Goal: Use online tool/utility: Utilize a website feature to perform a specific function

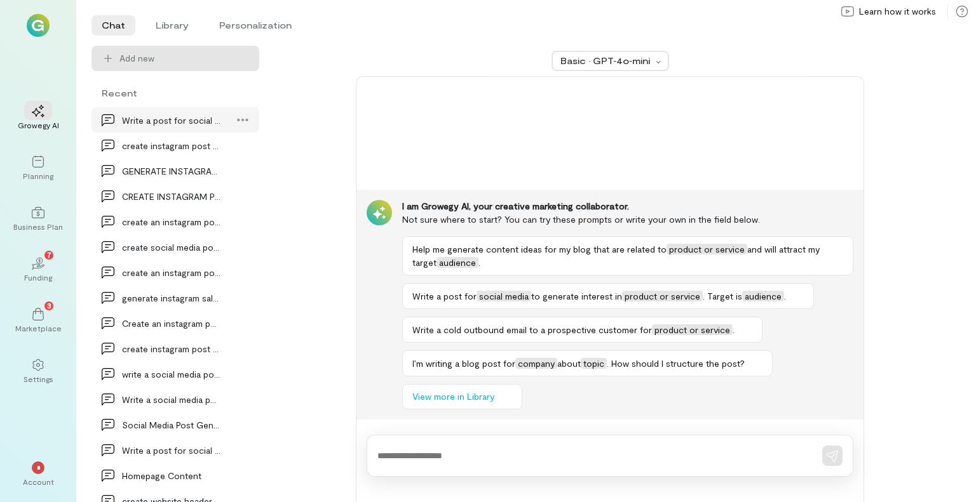
click at [145, 122] on div "Write a post for social media to generate interes…" at bounding box center [171, 120] width 99 height 13
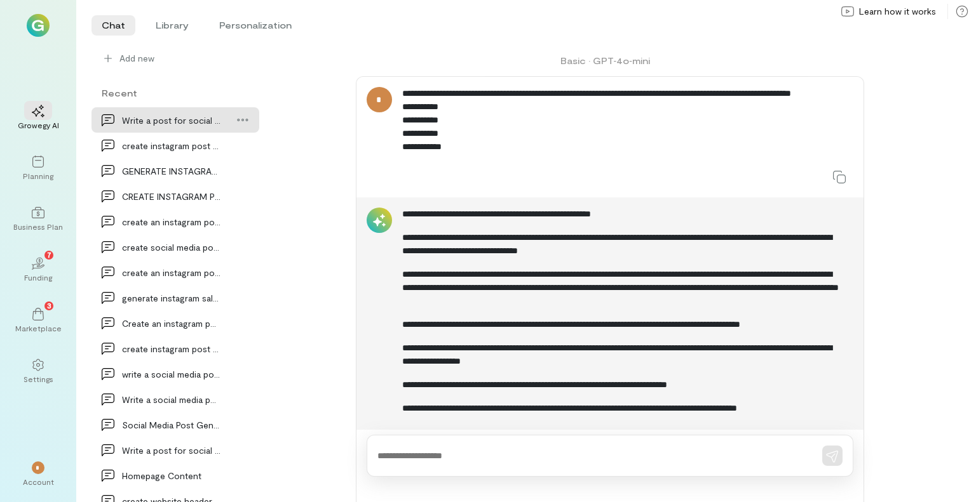
scroll to position [49, 0]
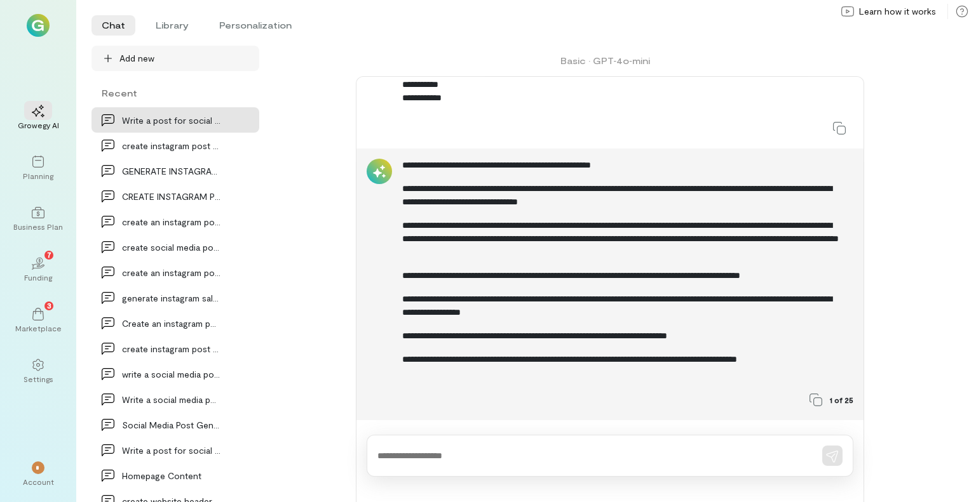
click at [135, 60] on span "Add new" at bounding box center [136, 58] width 35 height 13
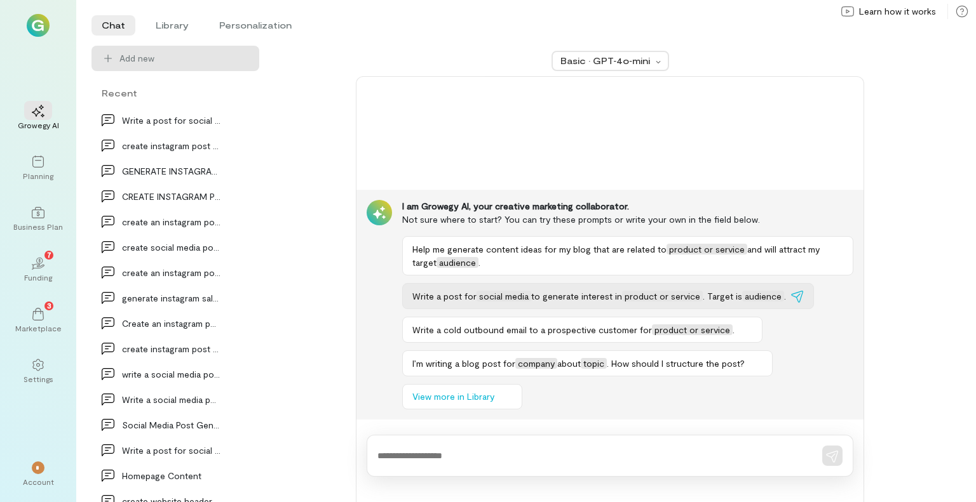
click at [580, 297] on span "to generate interest in" at bounding box center [576, 296] width 91 height 11
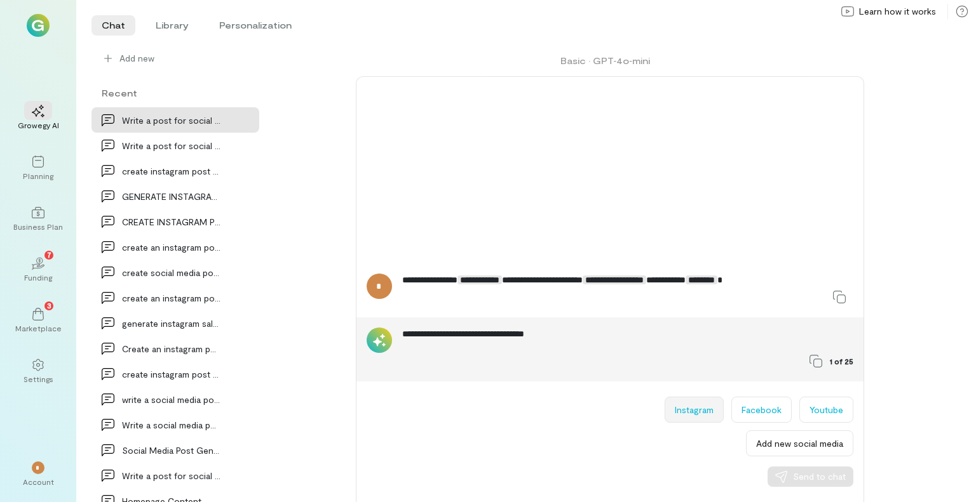
click at [702, 414] on button "Instagram" at bounding box center [693, 410] width 59 height 26
click at [803, 476] on span "Send to chat" at bounding box center [819, 477] width 53 height 13
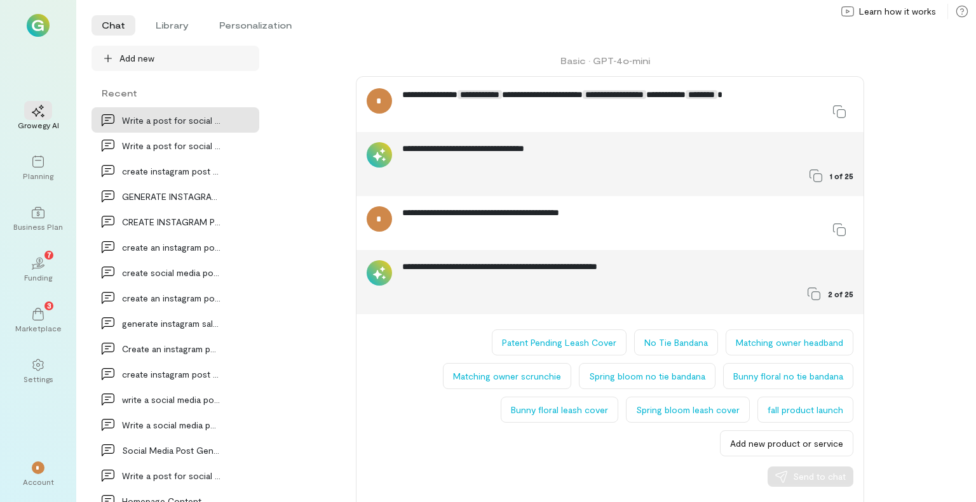
click at [136, 57] on span "Add new" at bounding box center [136, 58] width 35 height 13
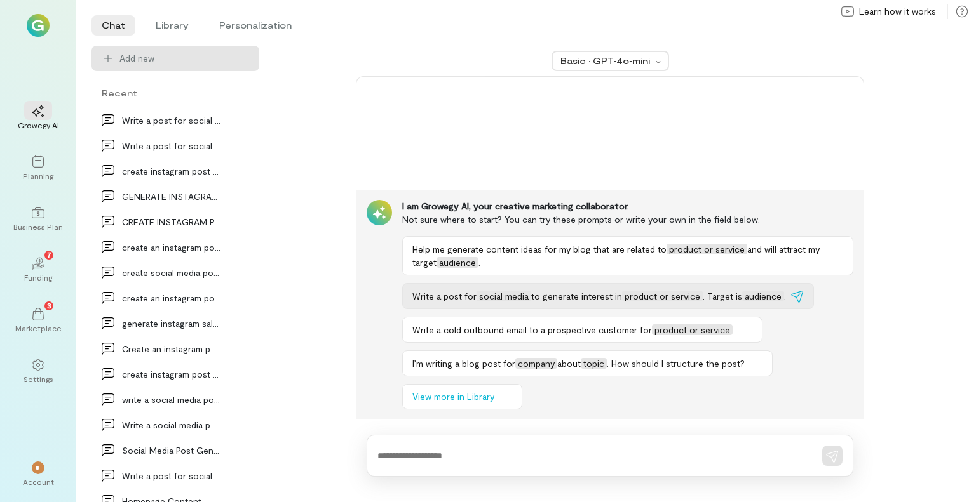
click at [673, 297] on span "product or service" at bounding box center [662, 296] width 81 height 11
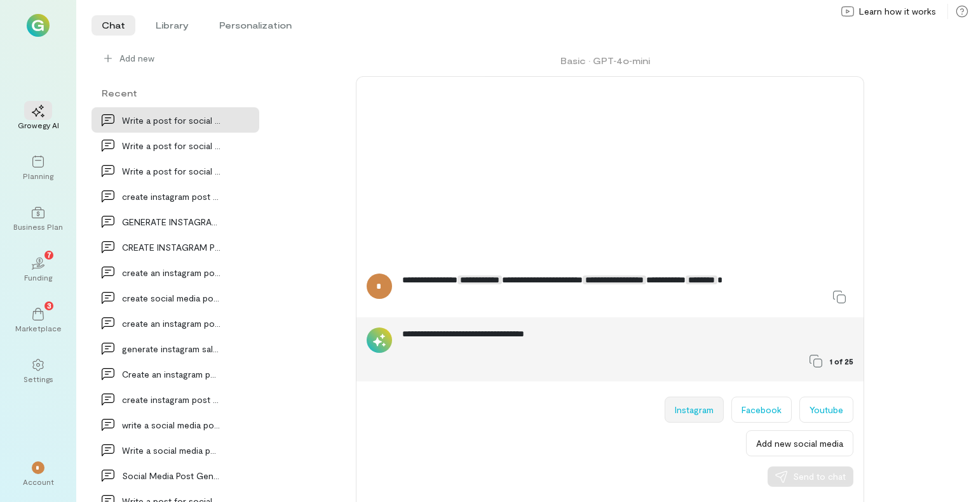
click at [692, 414] on button "Instagram" at bounding box center [693, 410] width 59 height 26
click at [794, 474] on span "Send to chat" at bounding box center [819, 477] width 53 height 13
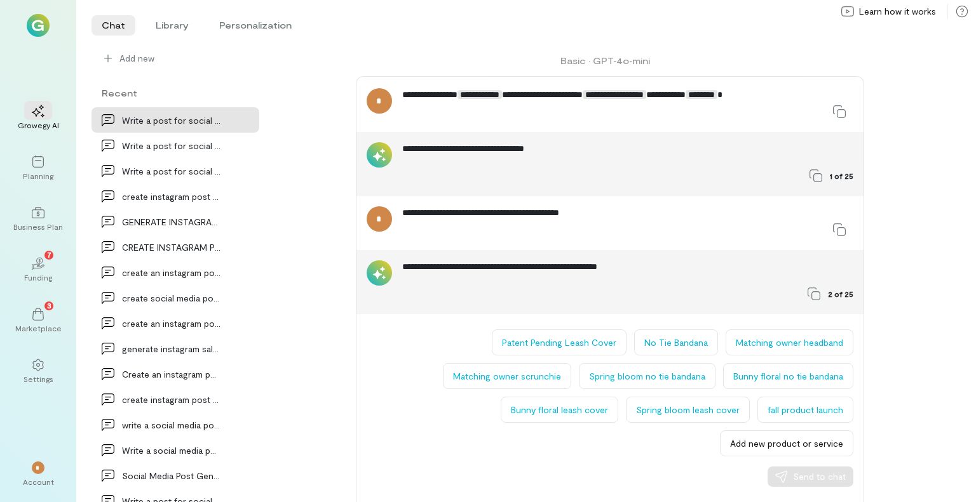
click at [600, 339] on button "Patent Pending Leash Cover" at bounding box center [559, 343] width 135 height 26
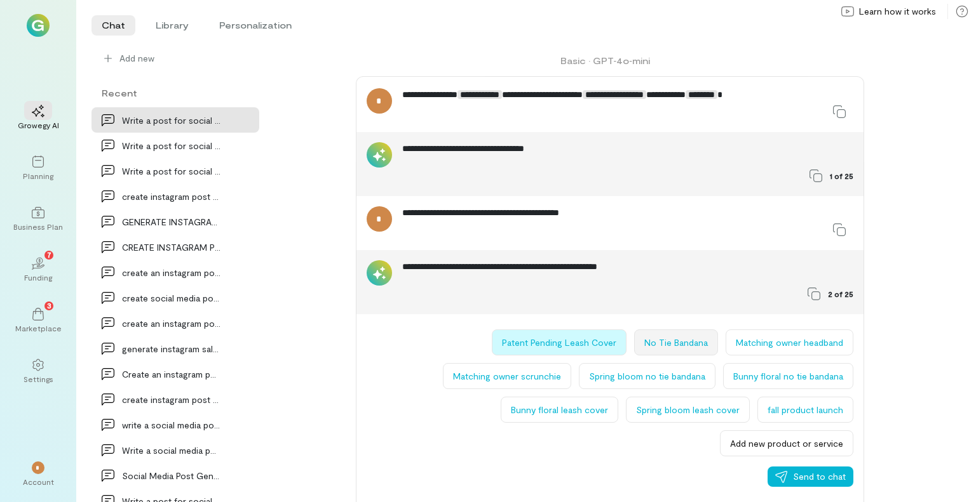
click at [678, 345] on button "No Tie Bandana" at bounding box center [676, 343] width 84 height 26
click at [790, 480] on div "Send to chat" at bounding box center [810, 477] width 70 height 13
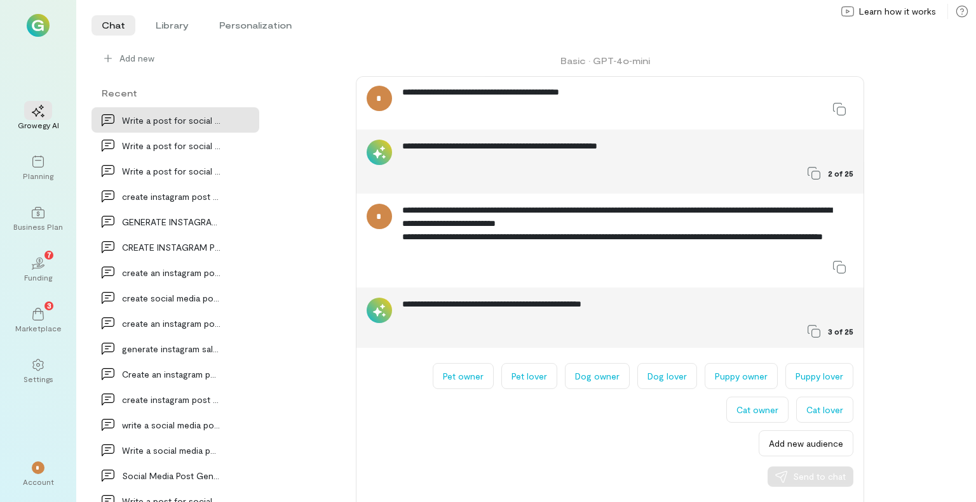
scroll to position [122, 0]
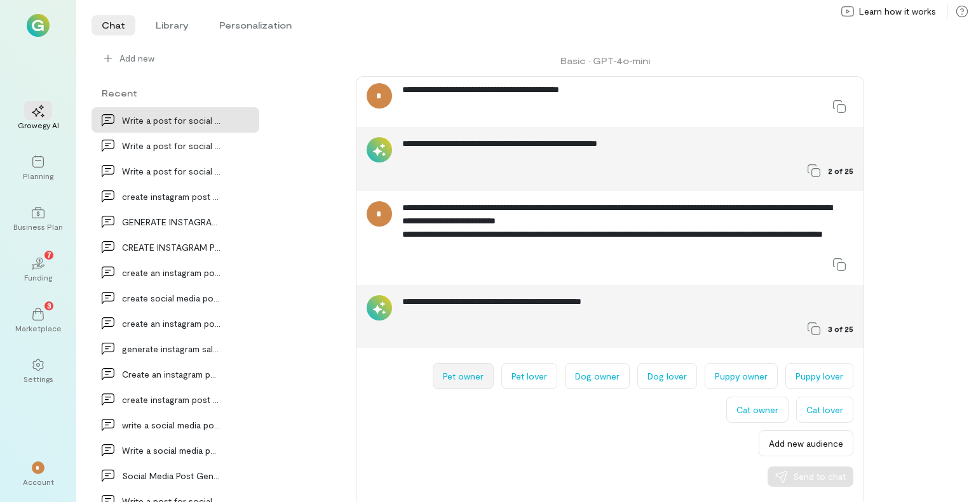
click at [486, 368] on button "Pet owner" at bounding box center [463, 376] width 61 height 26
click at [532, 384] on button "Pet lover" at bounding box center [529, 376] width 56 height 26
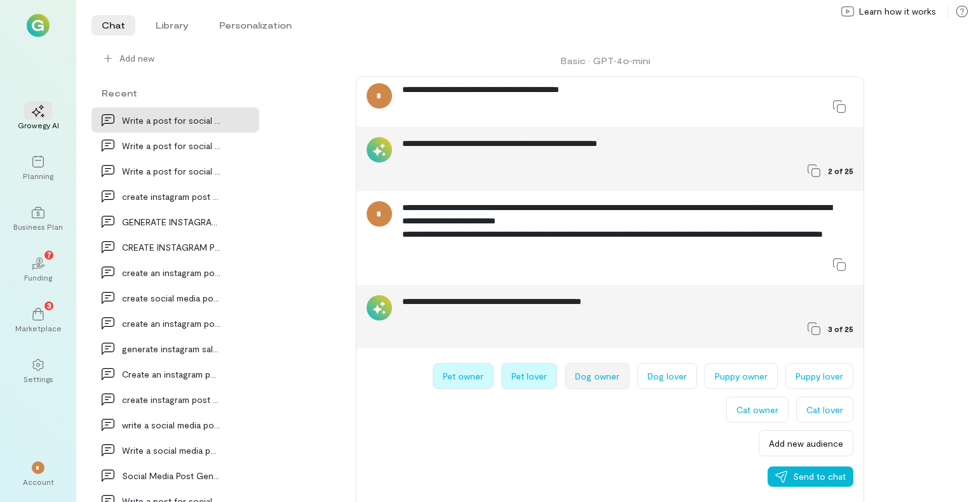
click at [613, 378] on button "Dog owner" at bounding box center [597, 376] width 65 height 26
click at [674, 377] on button "Dog lover" at bounding box center [667, 376] width 60 height 26
click at [786, 476] on icon "button" at bounding box center [781, 477] width 13 height 13
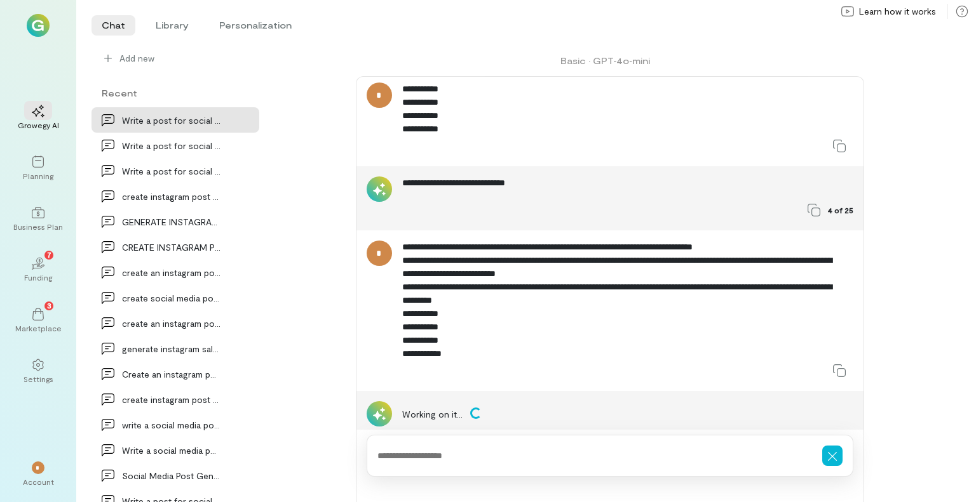
scroll to position [415, 0]
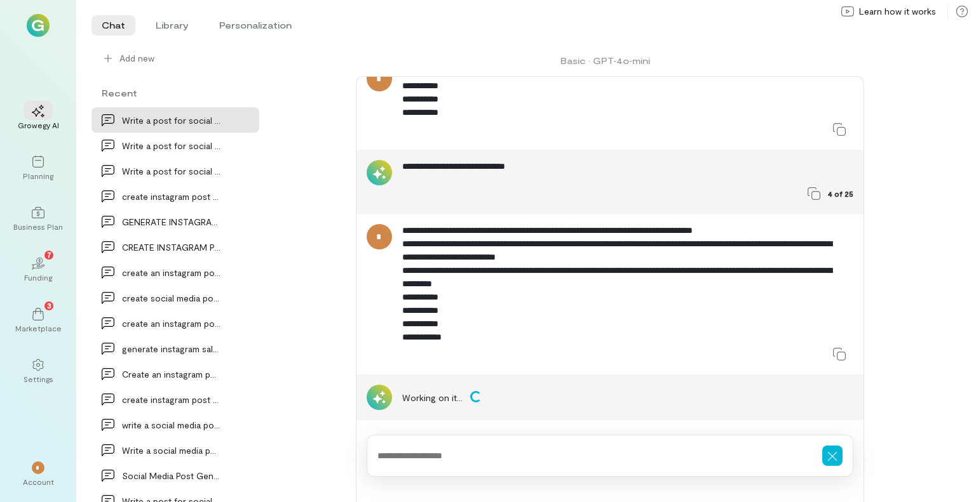
click at [648, 462] on textarea at bounding box center [591, 456] width 429 height 13
type textarea "*"
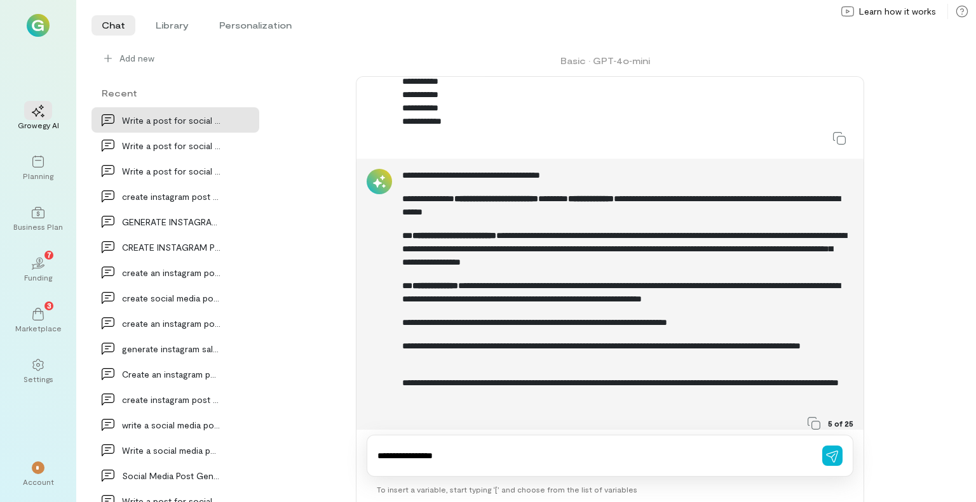
scroll to position [655, 0]
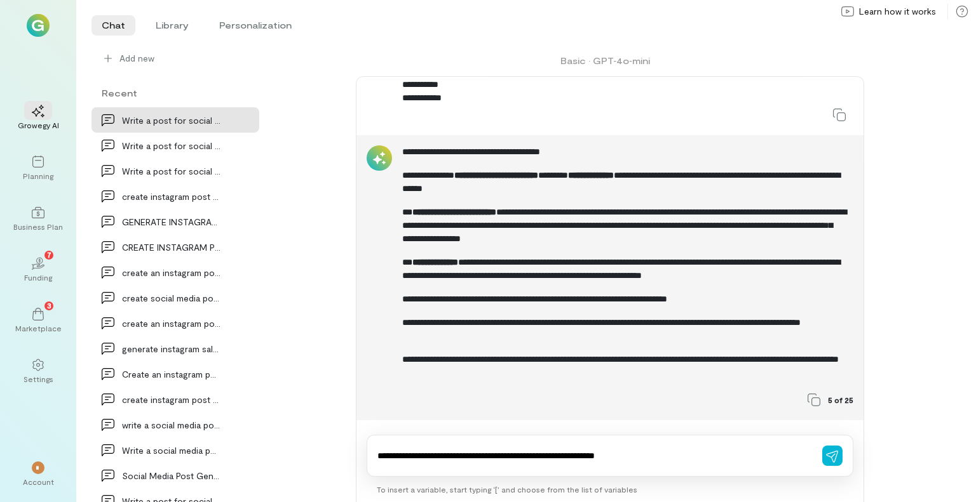
type textarea "**********"
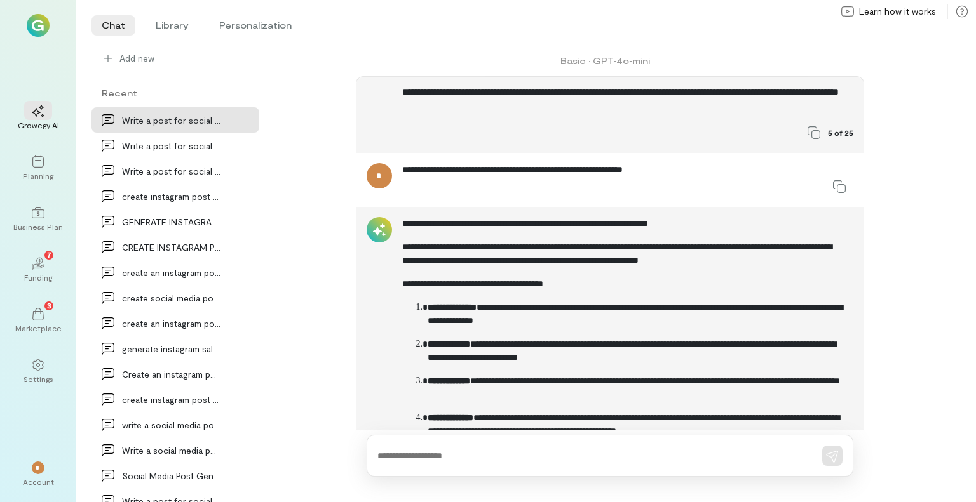
scroll to position [1052, 0]
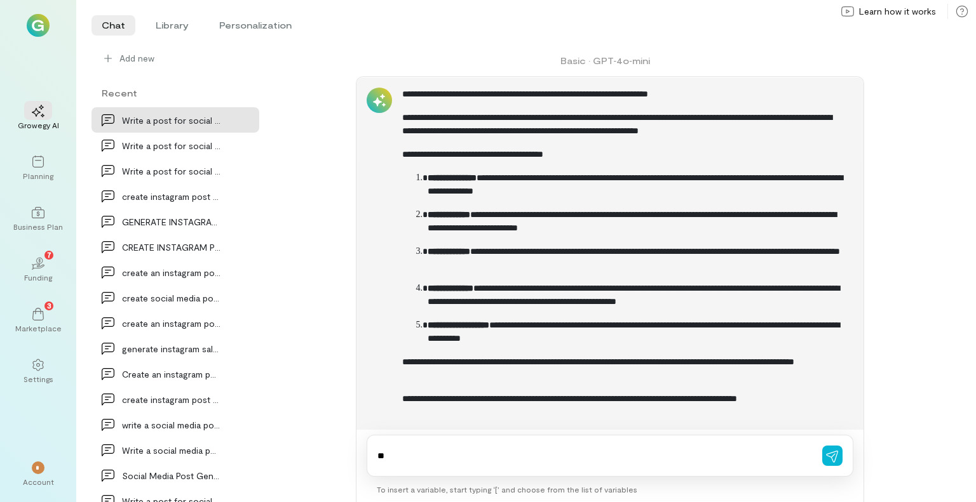
type textarea "*"
type textarea "**********"
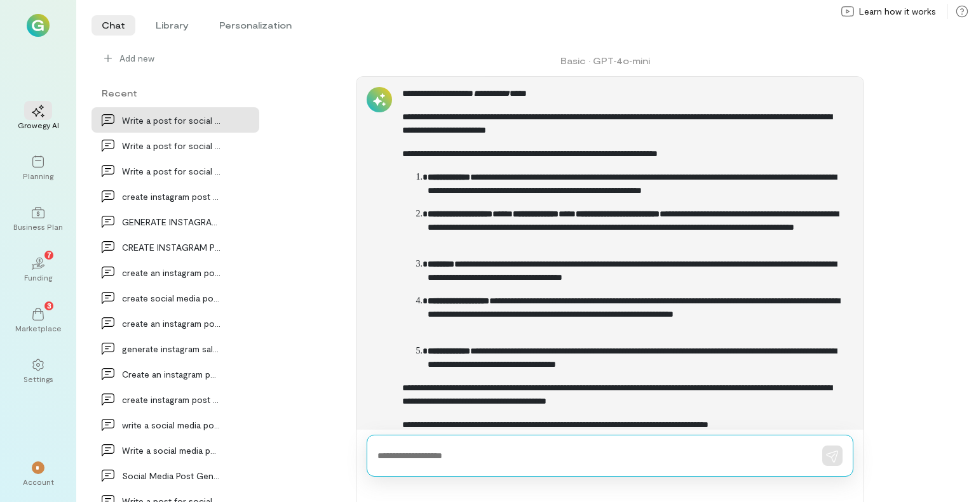
scroll to position [1541, 0]
